Goal: Information Seeking & Learning: Learn about a topic

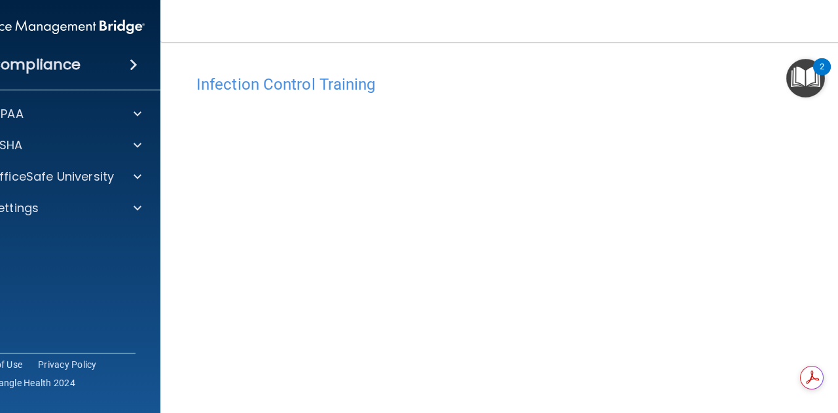
scroll to position [70, 0]
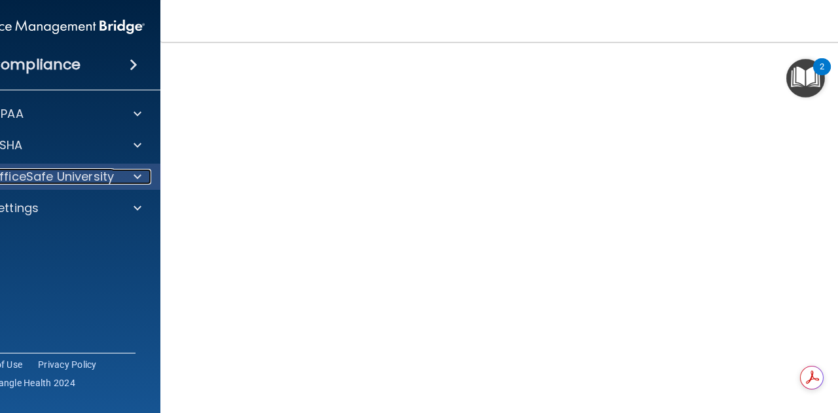
click at [106, 174] on p "OfficeSafe University" at bounding box center [52, 177] width 124 height 16
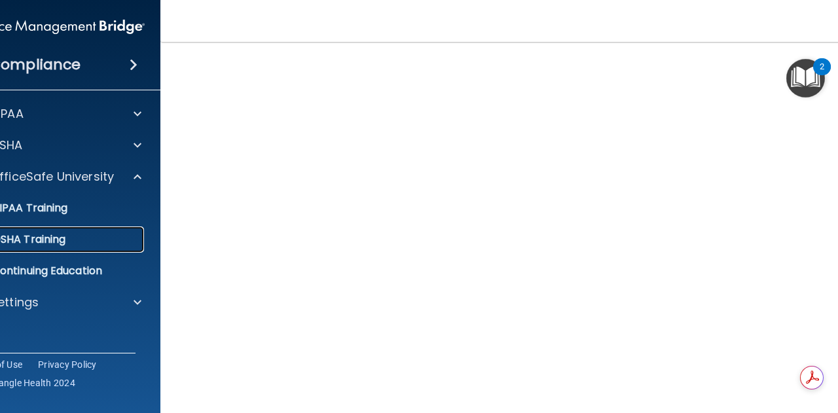
click at [80, 244] on div "OSHA Training" at bounding box center [48, 239] width 179 height 13
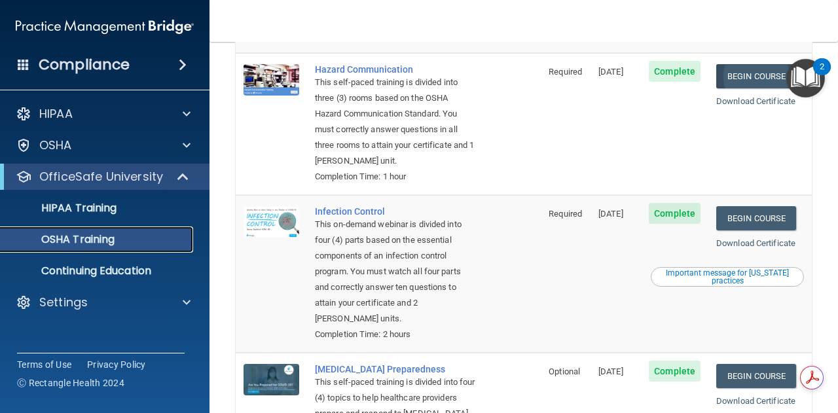
scroll to position [280, 0]
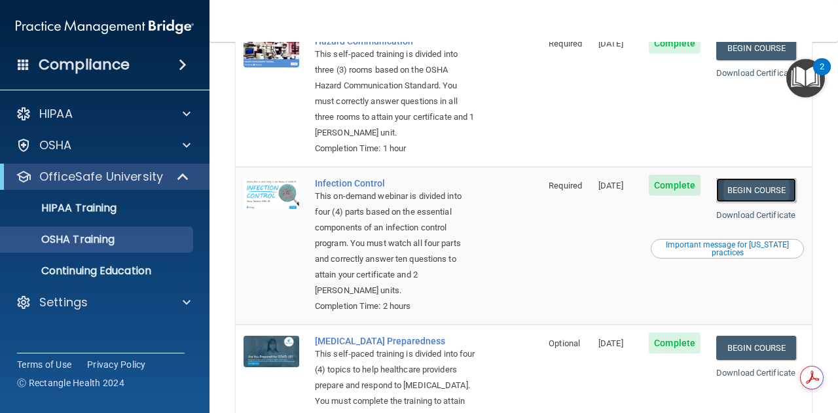
click at [743, 192] on link "Begin Course" at bounding box center [757, 190] width 80 height 24
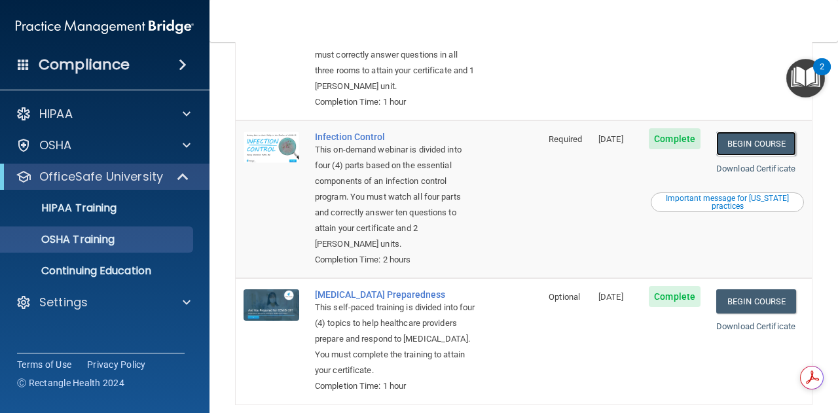
scroll to position [386, 0]
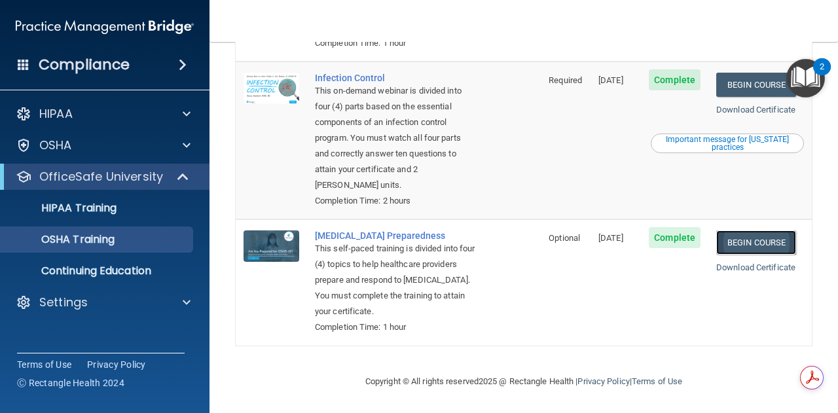
click at [744, 246] on link "Begin Course" at bounding box center [757, 243] width 80 height 24
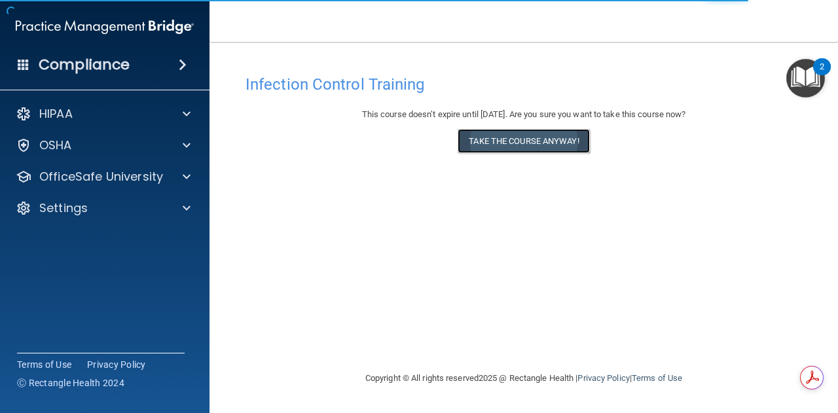
click at [489, 141] on button "Take the course anyway!" at bounding box center [524, 141] width 132 height 24
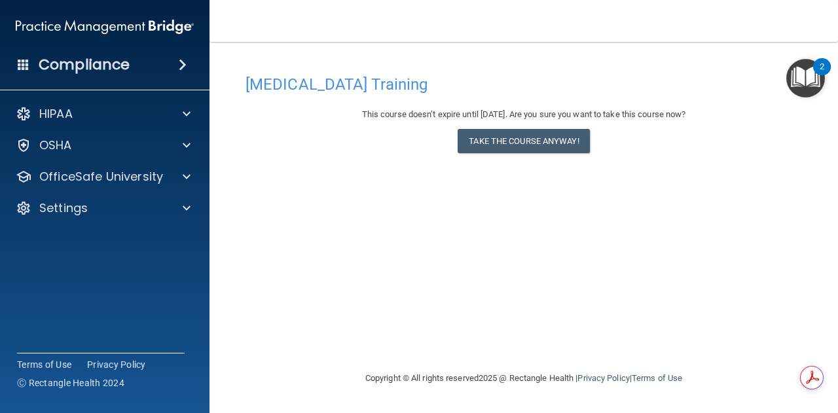
click at [148, 159] on div "HIPAA Documents and Policies Report an Incident Business Associates Emergency P…" at bounding box center [105, 164] width 210 height 136
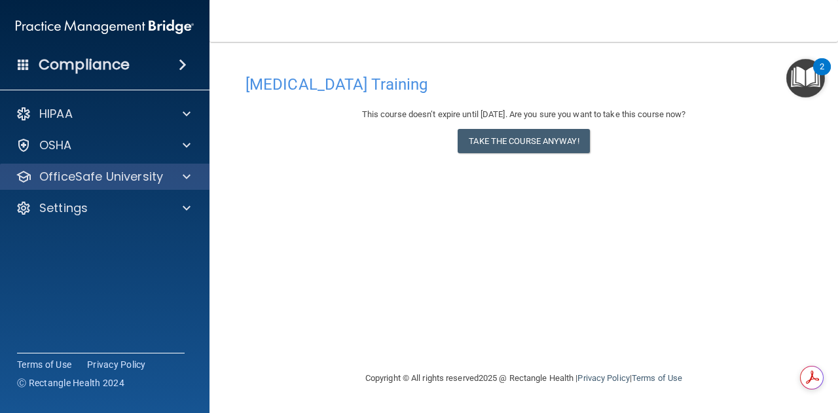
click at [147, 187] on div "OfficeSafe University" at bounding box center [105, 177] width 210 height 26
click at [146, 179] on p "OfficeSafe University" at bounding box center [101, 177] width 124 height 16
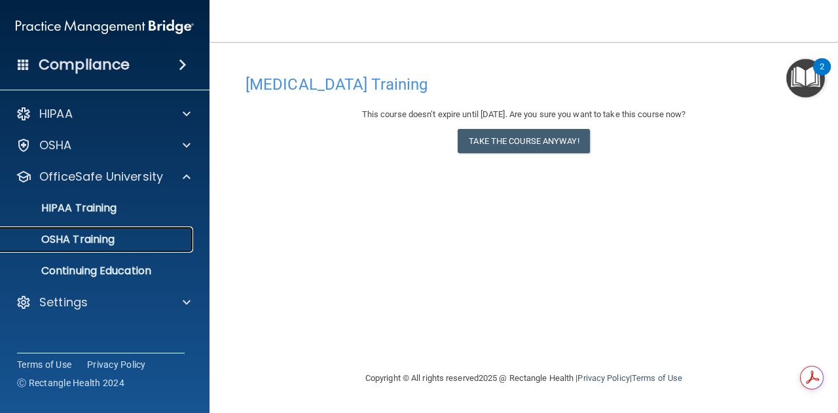
click at [133, 241] on div "OSHA Training" at bounding box center [98, 239] width 179 height 13
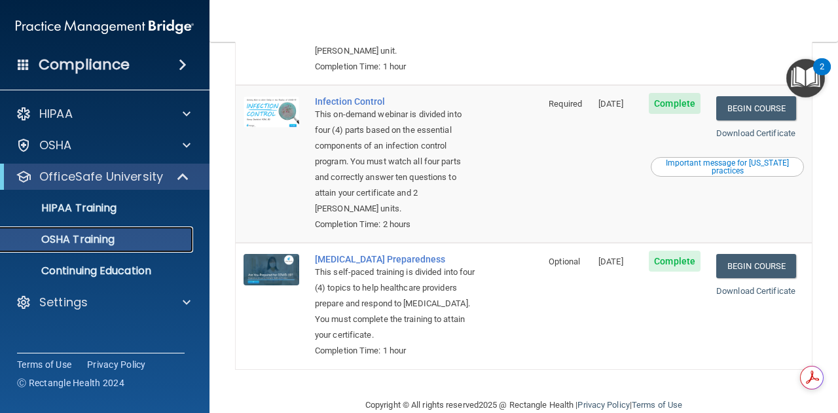
scroll to position [386, 0]
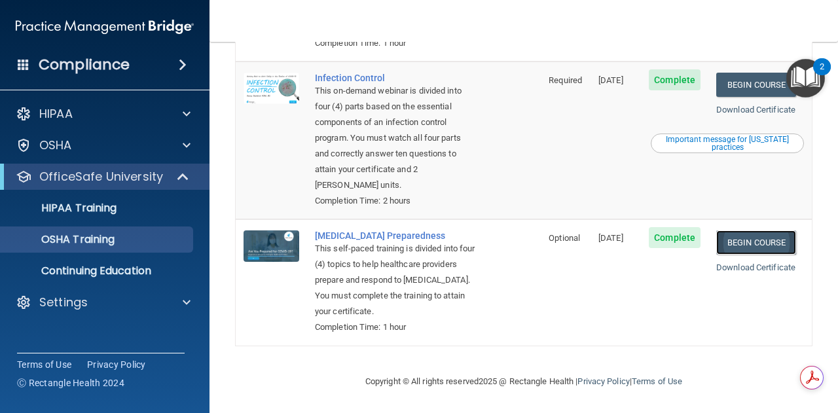
click at [751, 242] on link "Begin Course" at bounding box center [757, 243] width 80 height 24
click at [748, 251] on link "Begin Course" at bounding box center [757, 243] width 80 height 24
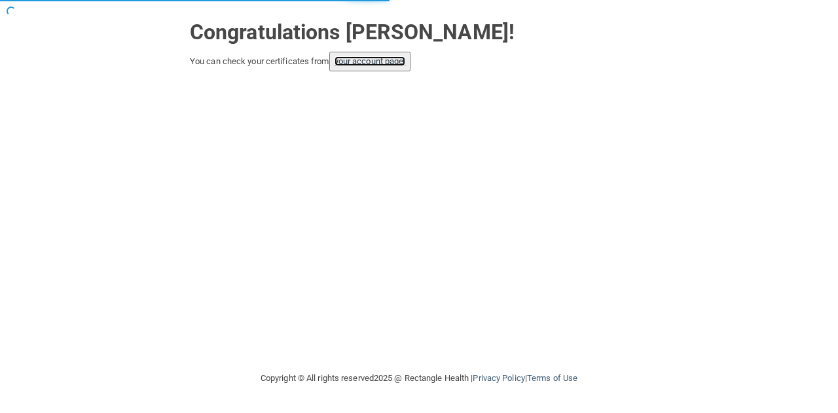
click at [394, 66] on link "your account page!" at bounding box center [370, 61] width 71 height 10
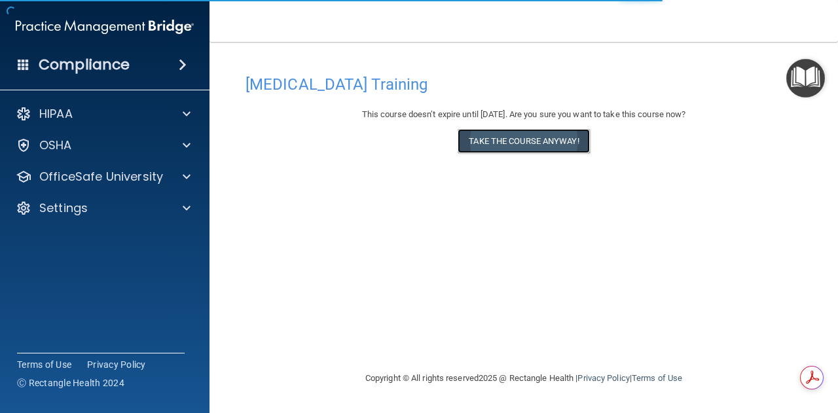
click at [513, 152] on button "Take the course anyway!" at bounding box center [524, 141] width 132 height 24
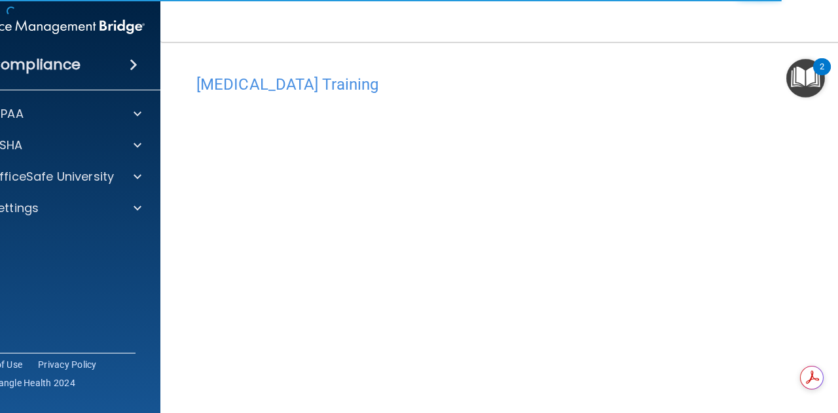
scroll to position [48, 0]
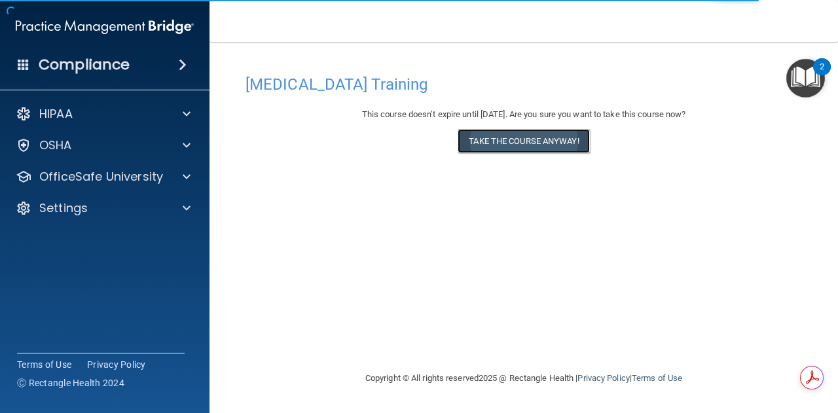
click at [529, 147] on button "Take the course anyway!" at bounding box center [524, 141] width 132 height 24
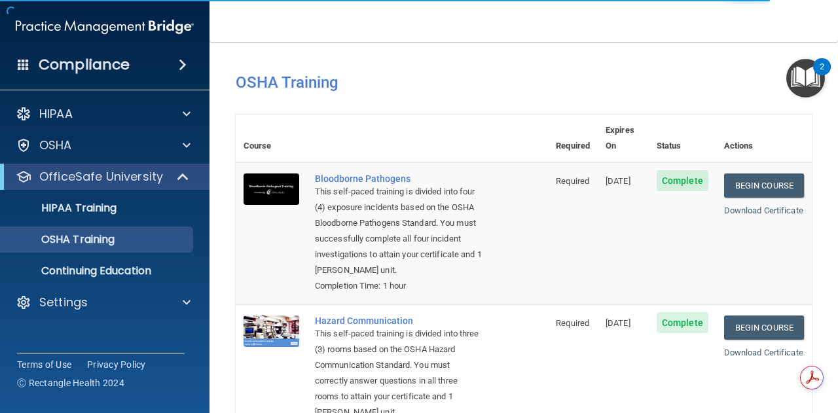
scroll to position [386, 0]
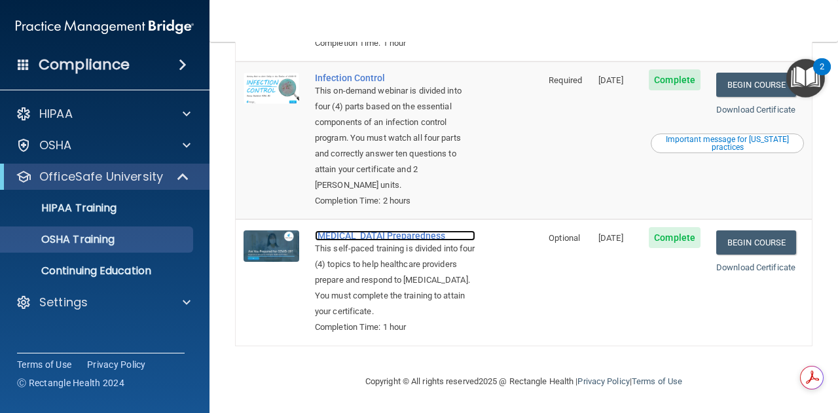
click at [386, 235] on div "[MEDICAL_DATA] Preparedness" at bounding box center [395, 236] width 160 height 10
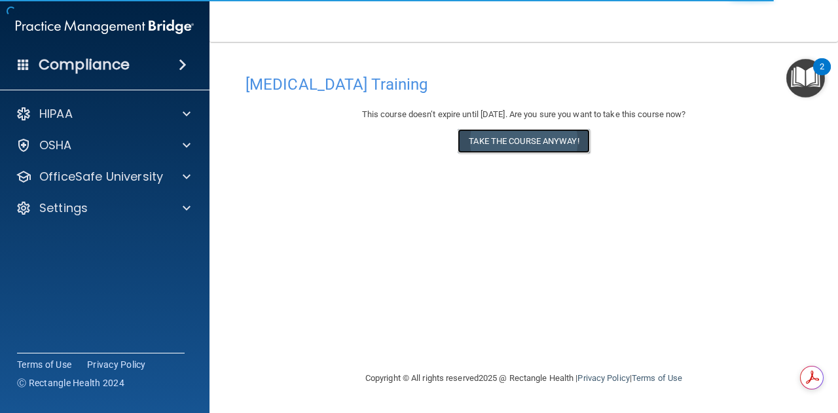
click at [521, 144] on button "Take the course anyway!" at bounding box center [524, 141] width 132 height 24
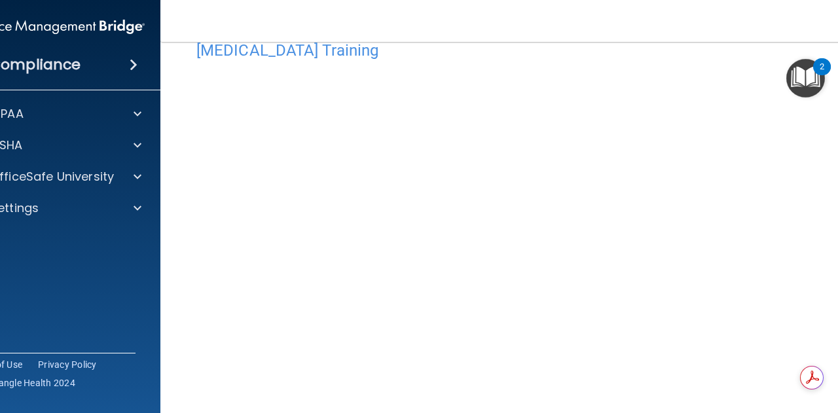
scroll to position [48, 0]
